Goal: Obtain resource: Download file/media

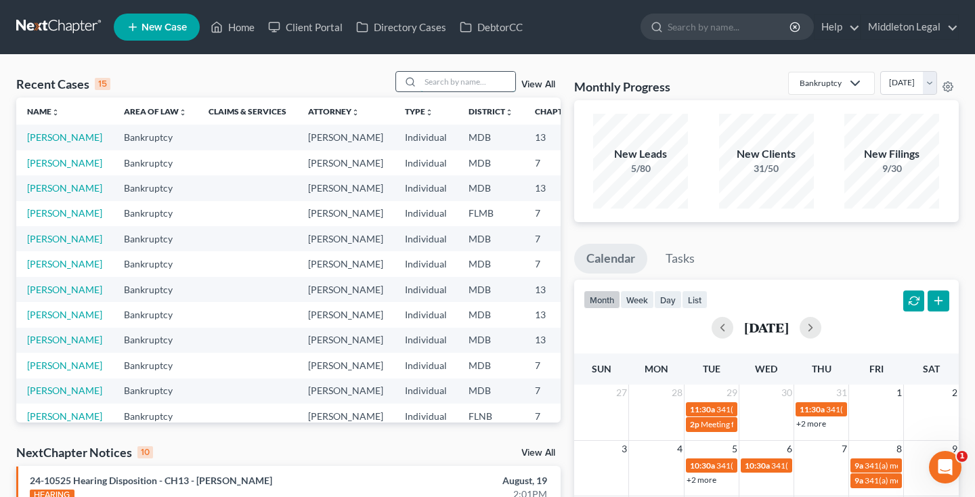
click at [480, 79] on input "search" at bounding box center [467, 82] width 95 height 20
type input "brown"
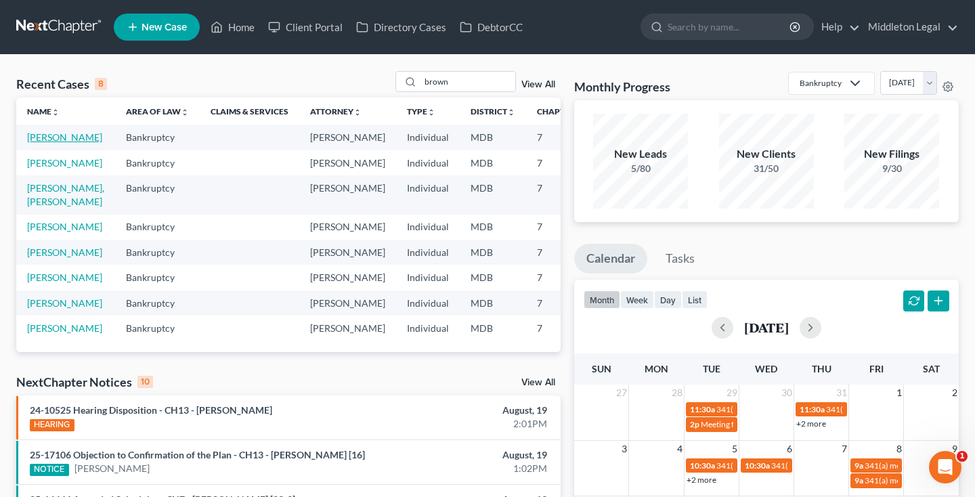
click at [41, 143] on link "[PERSON_NAME]" at bounding box center [64, 137] width 75 height 12
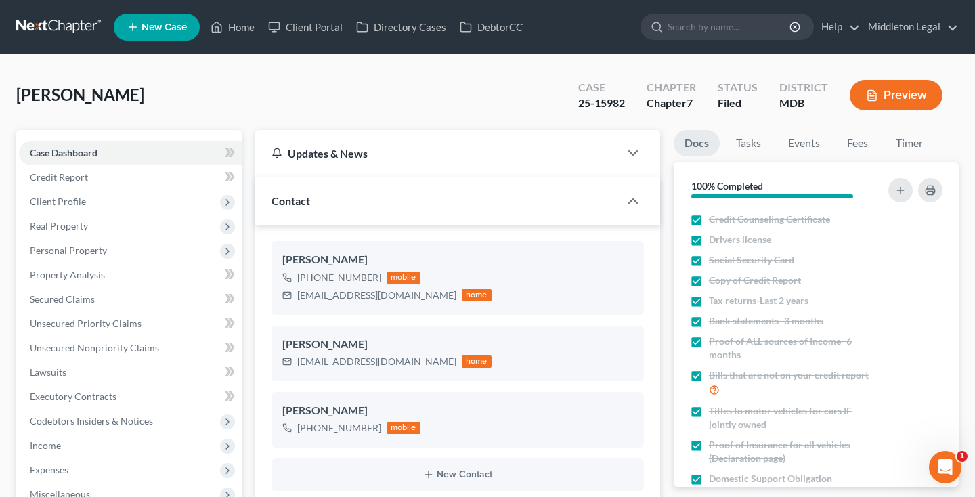
scroll to position [589, 0]
click at [49, 25] on link at bounding box center [59, 27] width 87 height 24
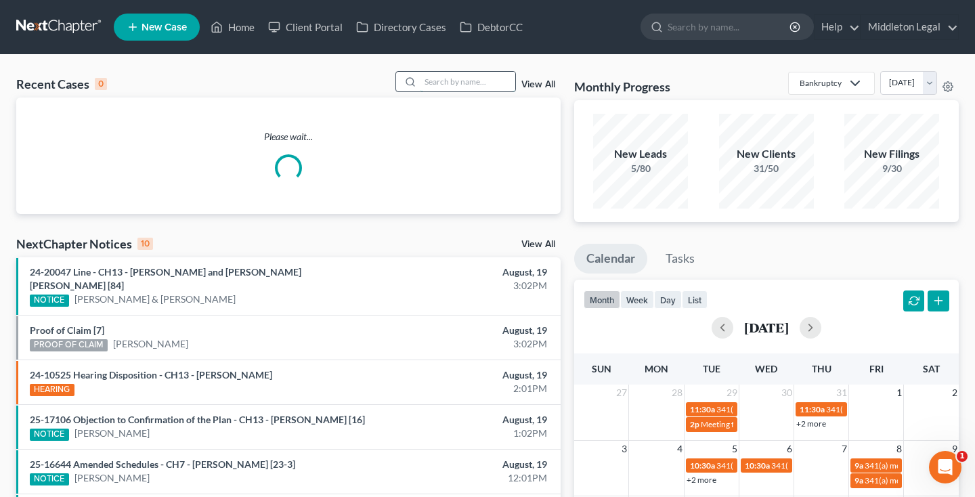
click at [489, 83] on input "search" at bounding box center [467, 82] width 95 height 20
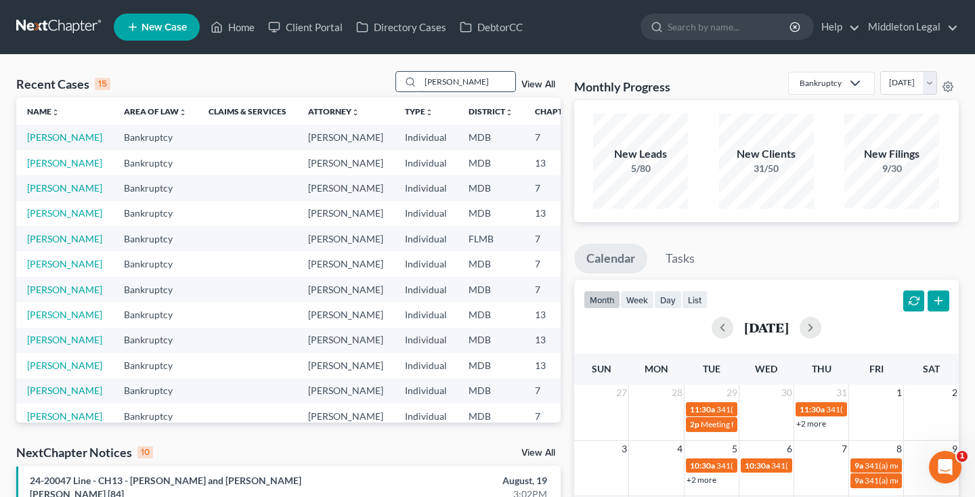
type input "[PERSON_NAME]"
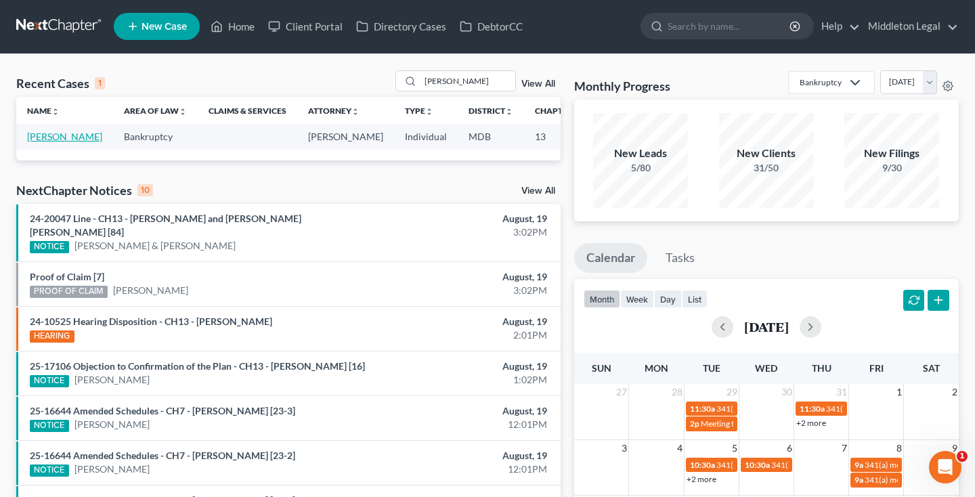
click at [52, 142] on link "[PERSON_NAME]" at bounding box center [64, 137] width 75 height 12
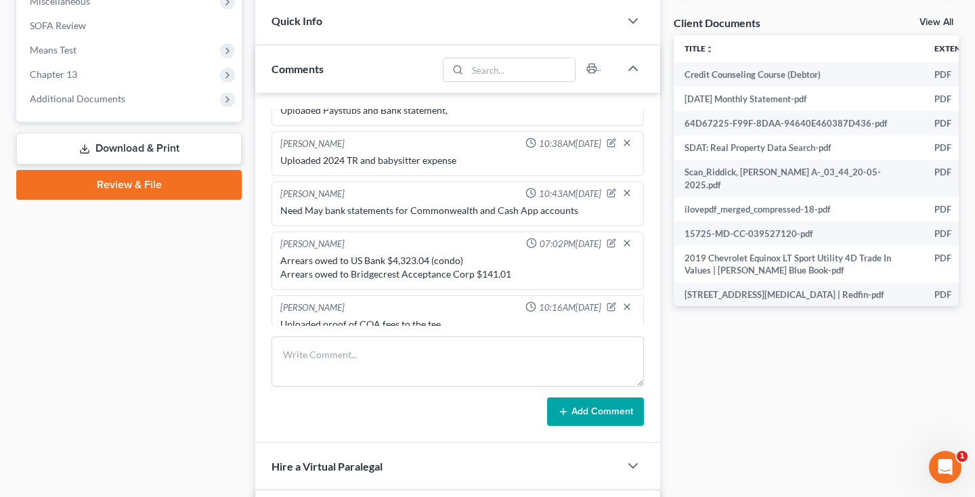
scroll to position [500, 0]
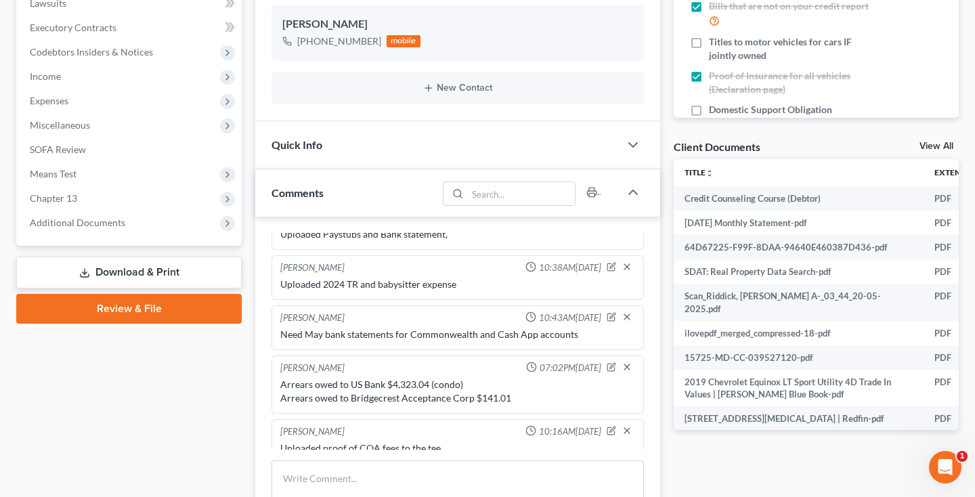
click at [941, 146] on link "View All" at bounding box center [937, 146] width 34 height 9
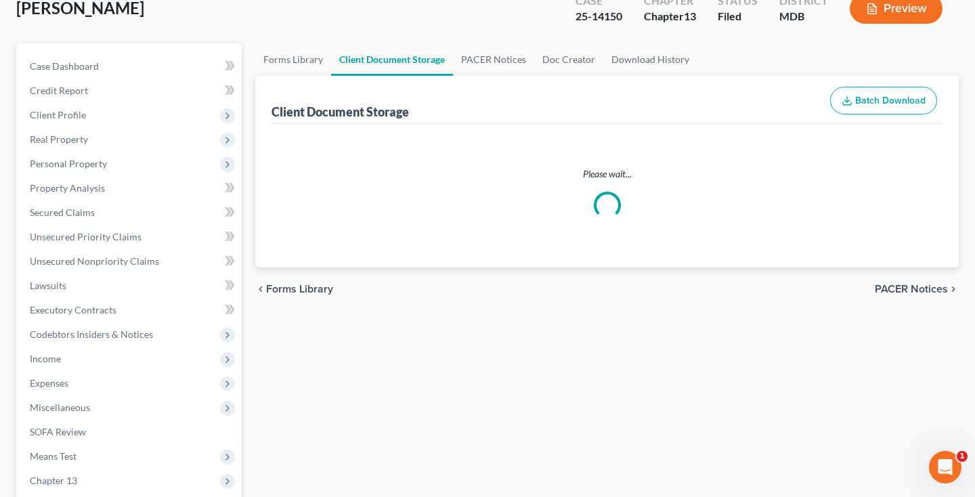
select select "14"
select select "25"
select select "14"
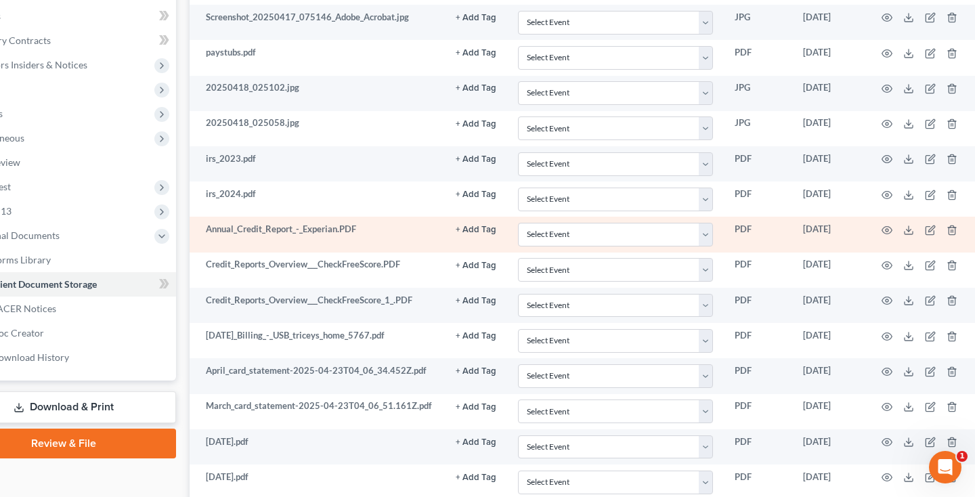
scroll to position [356, 65]
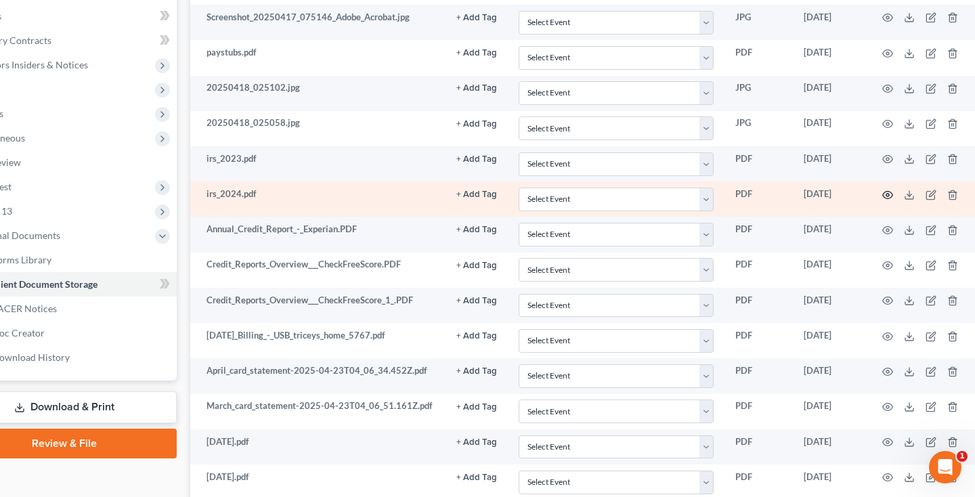
click at [884, 197] on icon "button" at bounding box center [888, 194] width 10 height 7
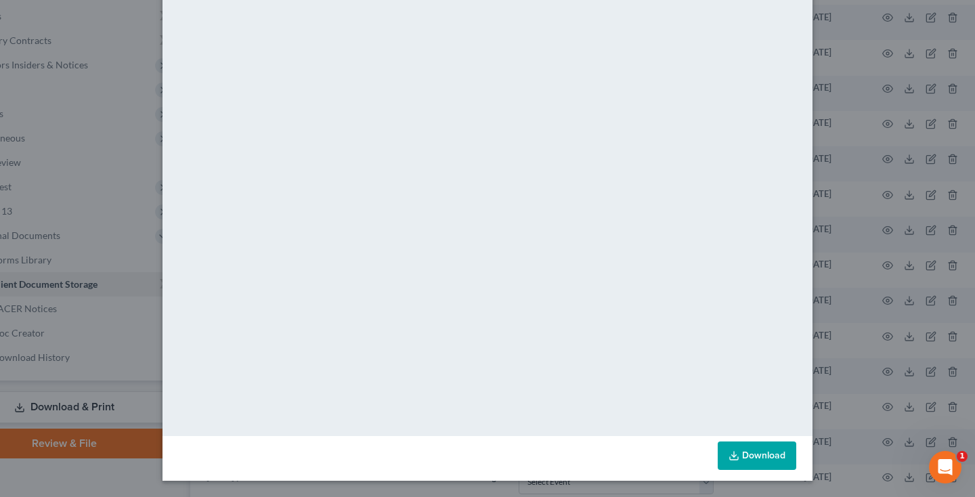
scroll to position [70, 0]
click at [752, 452] on link "Download" at bounding box center [757, 455] width 79 height 28
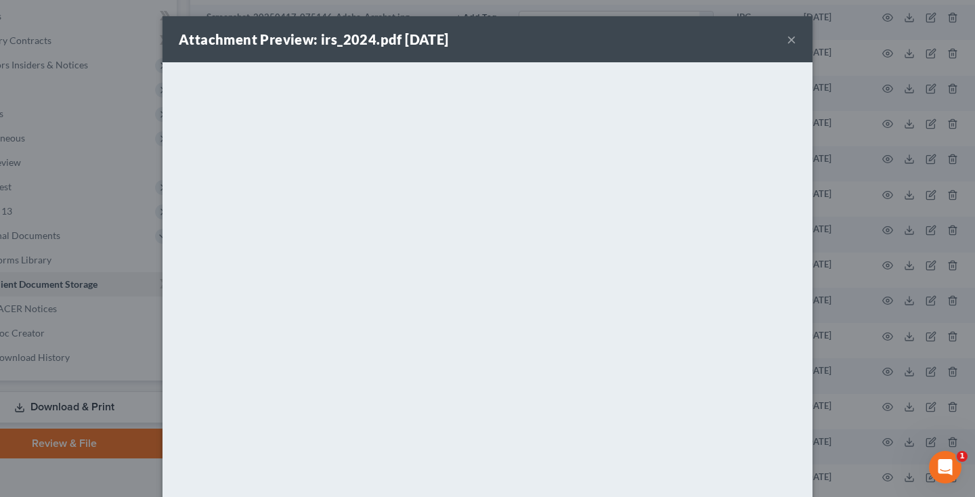
click at [793, 39] on button "×" at bounding box center [791, 39] width 9 height 16
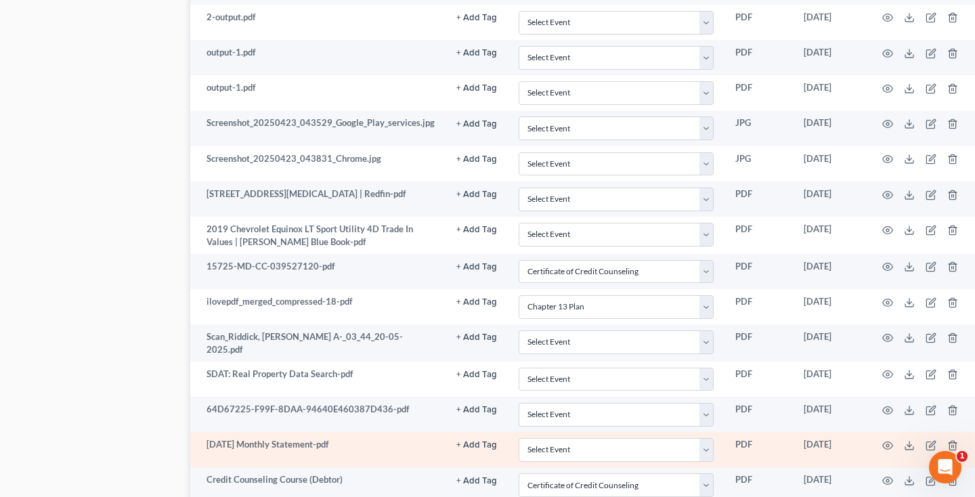
scroll to position [1209, 65]
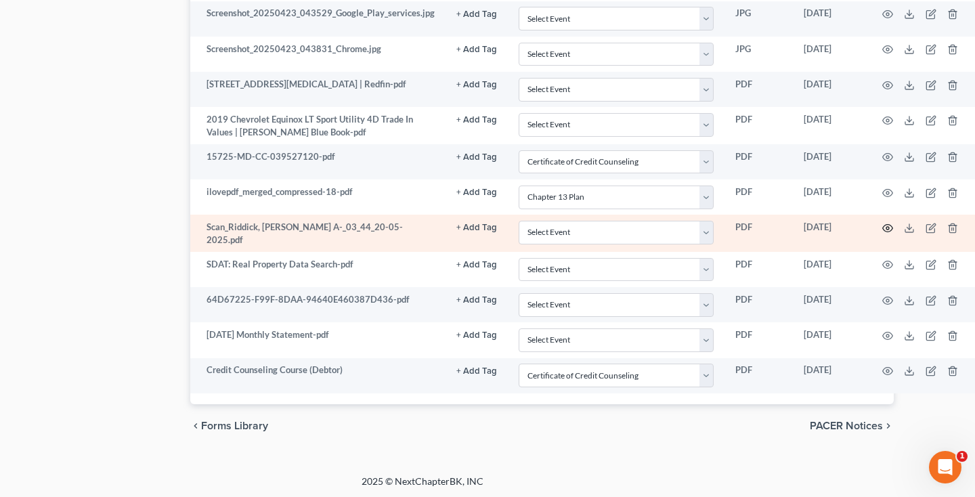
click at [885, 227] on icon "button" at bounding box center [887, 228] width 11 height 11
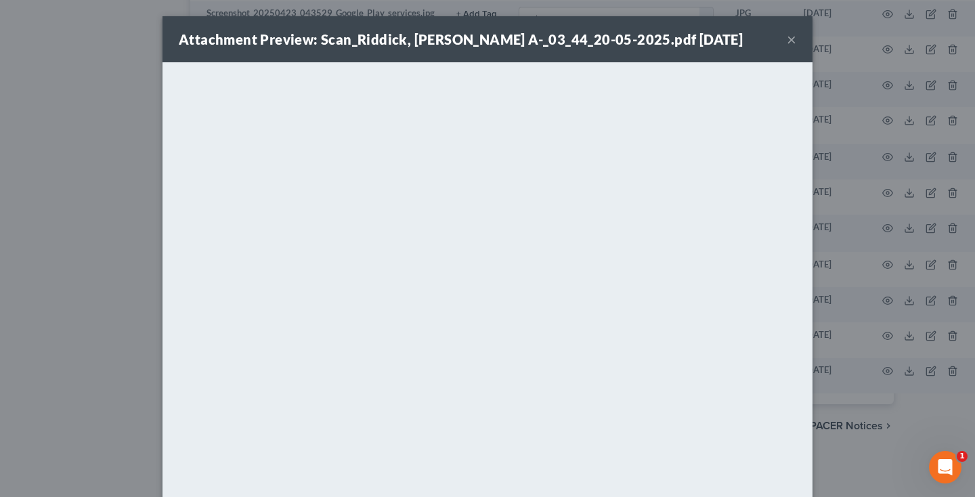
click at [795, 43] on button "×" at bounding box center [791, 39] width 9 height 16
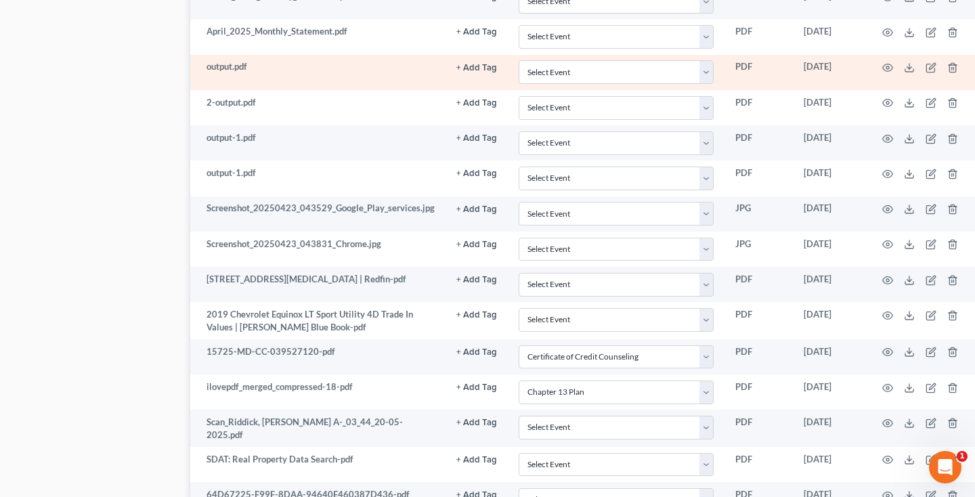
scroll to position [830, 65]
